Goal: Transaction & Acquisition: Purchase product/service

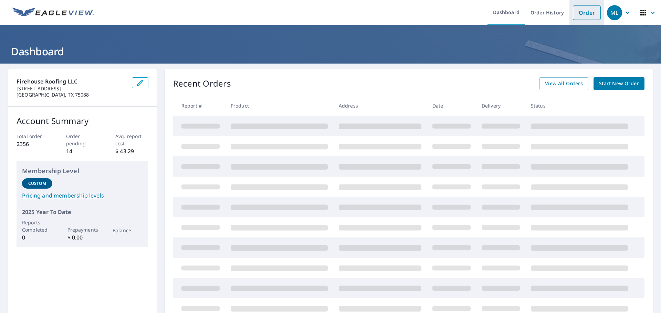
click at [575, 8] on link "Order" at bounding box center [587, 13] width 28 height 14
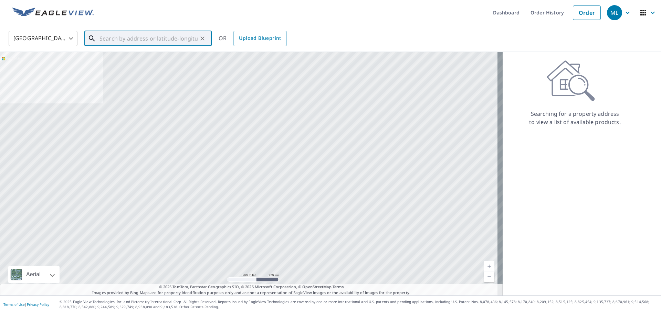
click at [177, 41] on input "text" at bounding box center [148, 38] width 98 height 19
paste input "145 Old Vineyard Lane Rockwall, TX, 75032"
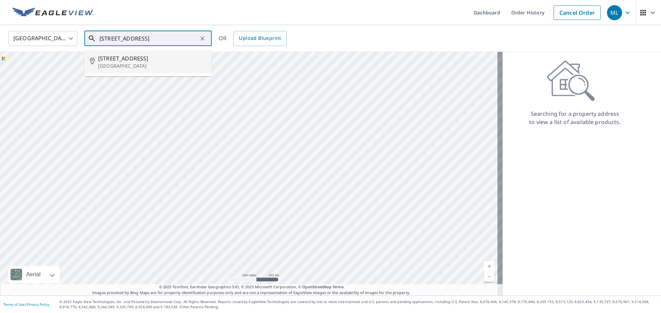
click at [139, 63] on p "Rockwall, TX 75032" at bounding box center [152, 66] width 108 height 7
type input "145 Old Vineyard Ln Rockwall, TX 75032"
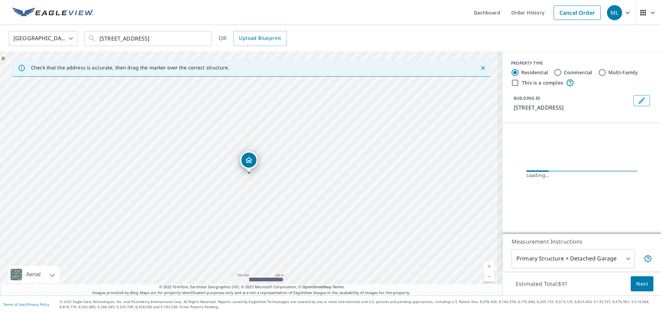
scroll to position [0, 0]
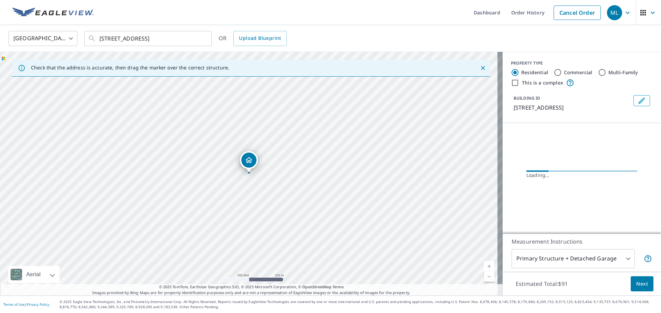
click at [484, 265] on link "Current Level 17, Zoom In" at bounding box center [489, 267] width 10 height 10
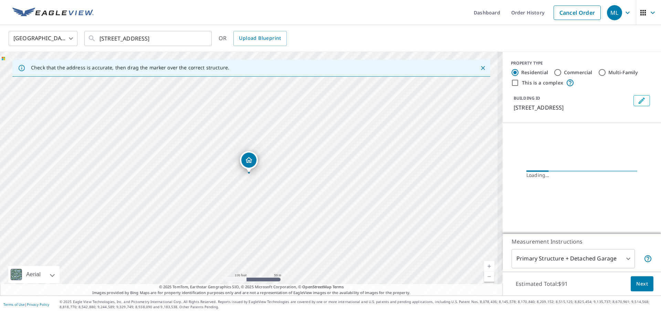
click at [484, 265] on link "Current Level 18, Zoom In" at bounding box center [489, 267] width 10 height 10
click at [484, 265] on link "Current Level 19, Zoom In" at bounding box center [489, 267] width 10 height 10
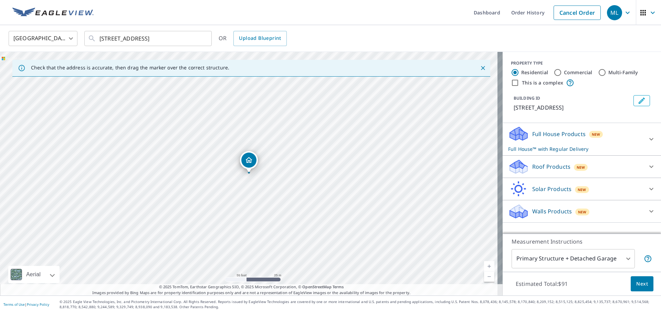
click at [584, 166] on div "Roof Products New" at bounding box center [575, 167] width 135 height 16
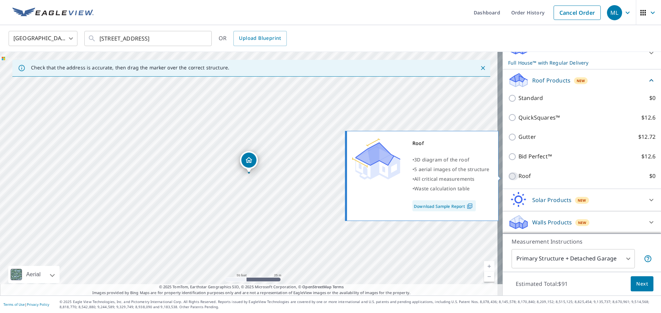
click at [508, 177] on input "Roof $0" at bounding box center [513, 176] width 10 height 8
checkbox input "true"
type input "3"
checkbox input "false"
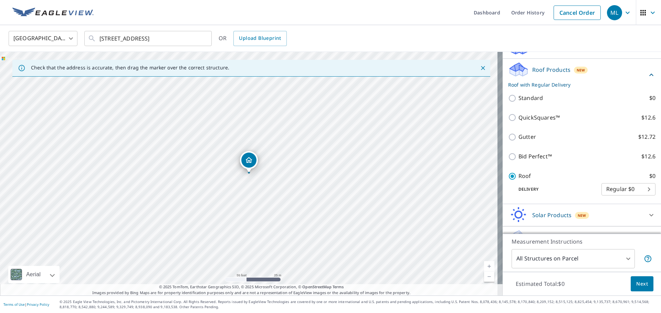
click at [634, 292] on div "Estimated Total: $0 Next" at bounding box center [581, 284] width 158 height 24
click at [636, 285] on span "Next" at bounding box center [642, 284] width 12 height 9
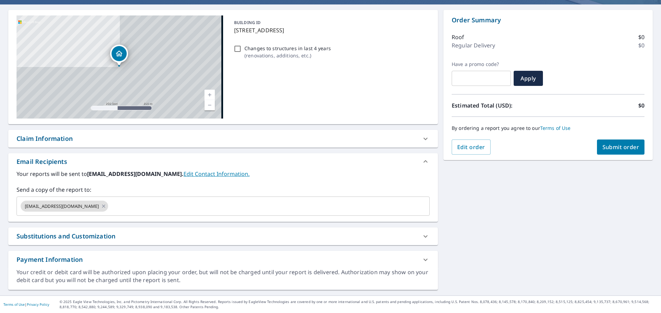
scroll to position [59, 0]
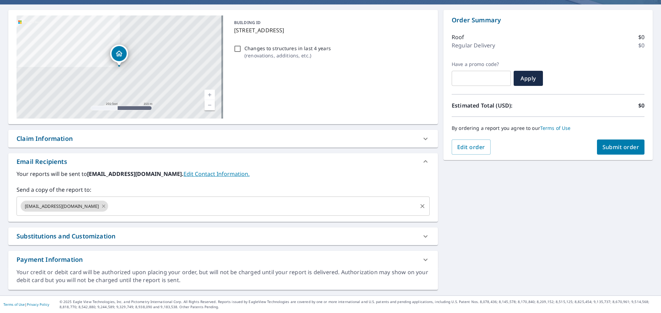
click at [101, 207] on icon at bounding box center [104, 207] width 6 height 8
checkbox input "true"
click at [83, 207] on input "text" at bounding box center [218, 206] width 396 height 13
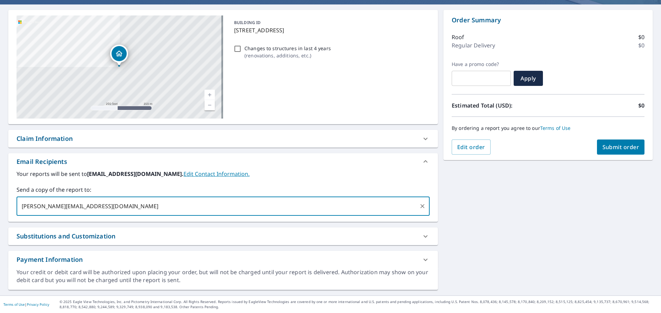
type input "alex@callfirehouse.com"
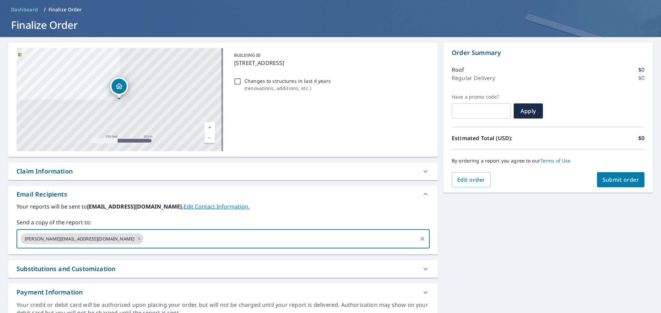
scroll to position [0, 0]
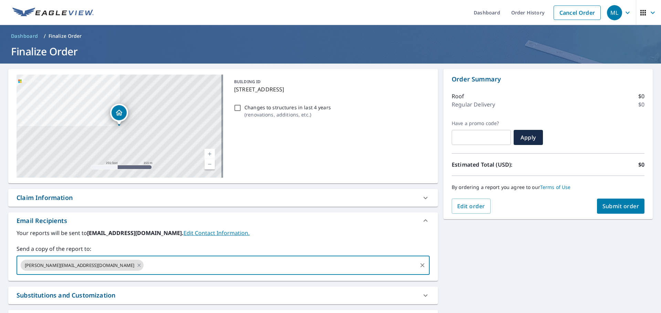
click at [611, 202] on button "Submit order" at bounding box center [621, 206] width 48 height 15
checkbox input "true"
